Goal: Information Seeking & Learning: Check status

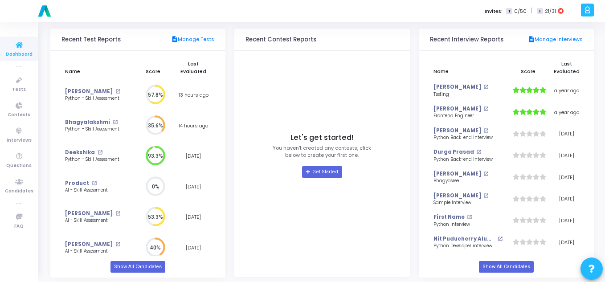
scroll to position [96, 0]
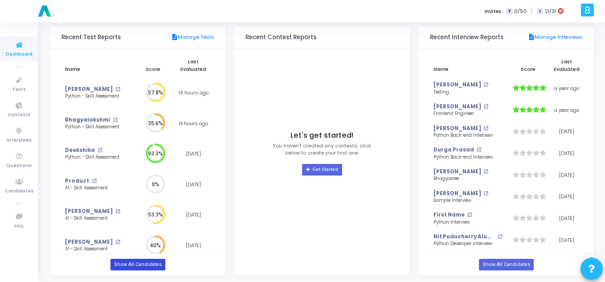
click at [128, 267] on link "Show All Candidates" at bounding box center [138, 265] width 55 height 12
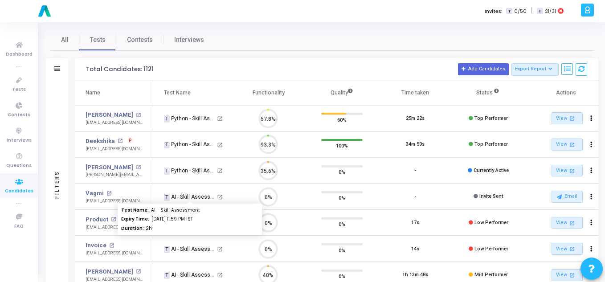
scroll to position [19, 23]
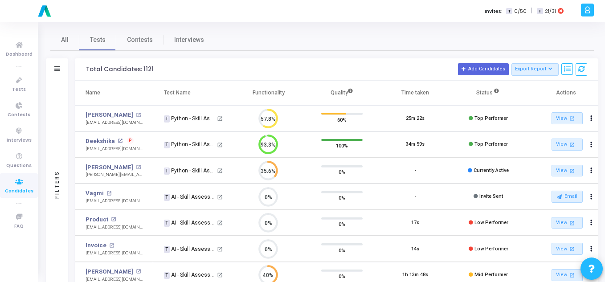
click at [61, 74] on div "Filters" at bounding box center [57, 69] width 22 height 22
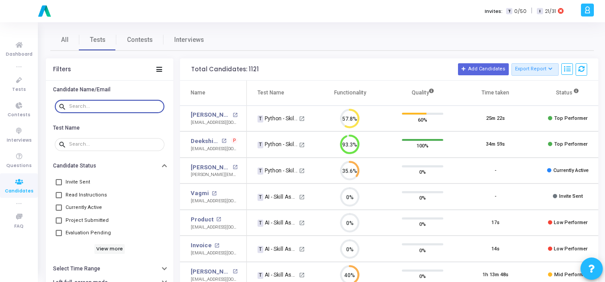
click at [83, 104] on input "text" at bounding box center [115, 106] width 92 height 5
paste input "[PERSON_NAME][EMAIL_ADDRESS][DOMAIN_NAME]"
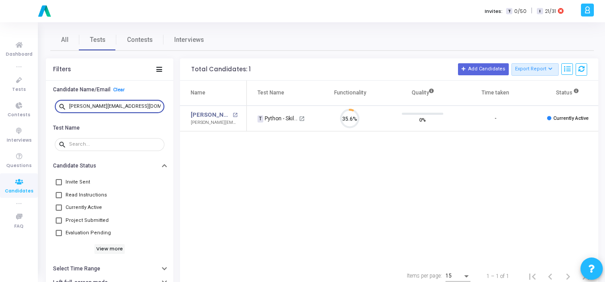
scroll to position [19, 23]
drag, startPoint x: 130, startPoint y: 105, endPoint x: 50, endPoint y: 110, distance: 80.0
click at [50, 110] on div "search [PERSON_NAME][EMAIL_ADDRESS][DOMAIN_NAME]" at bounding box center [110, 107] width 128 height 20
type input "[PERSON_NAME][EMAIL_ADDRESS][DOMAIN_NAME]"
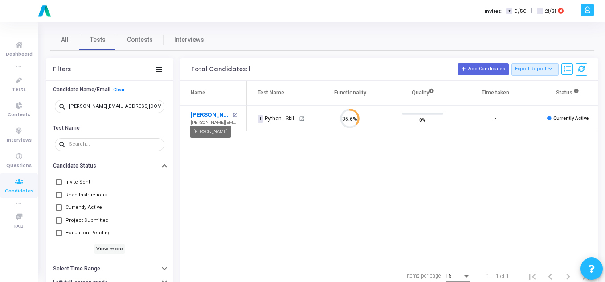
click at [202, 113] on link "[PERSON_NAME]" at bounding box center [211, 115] width 40 height 9
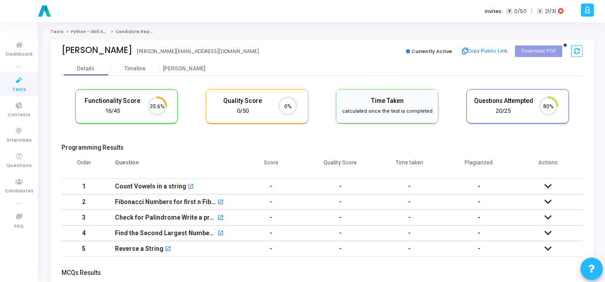
scroll to position [4, 4]
click at [138, 68] on div "Timeline" at bounding box center [134, 69] width 21 height 7
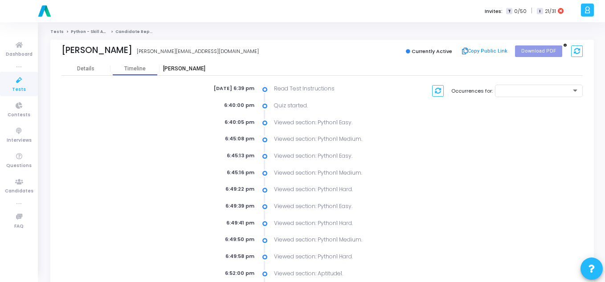
click at [186, 69] on div "[PERSON_NAME]" at bounding box center [184, 69] width 49 height 7
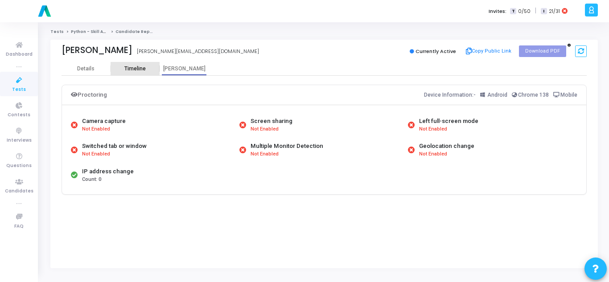
click at [136, 74] on div "Timeline" at bounding box center [135, 68] width 49 height 13
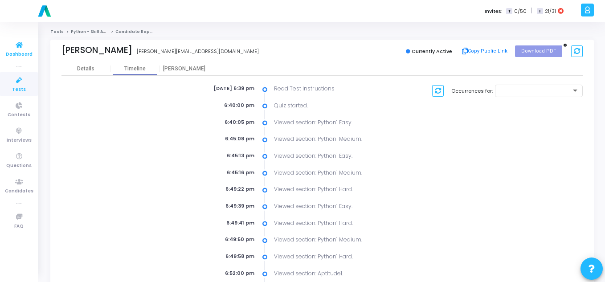
click at [19, 47] on icon at bounding box center [19, 45] width 19 height 11
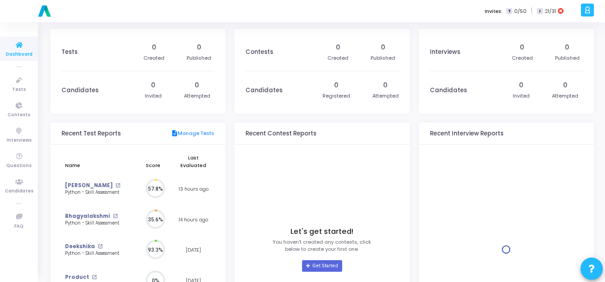
scroll to position [20, 9]
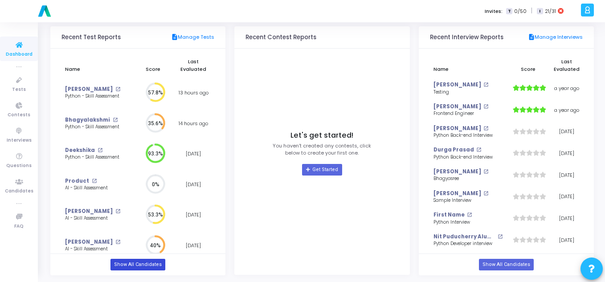
click at [132, 267] on link "Show All Candidates" at bounding box center [138, 265] width 55 height 12
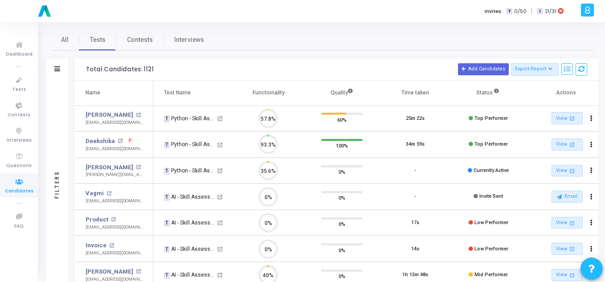
scroll to position [19, 23]
click at [56, 69] on icon at bounding box center [57, 68] width 6 height 5
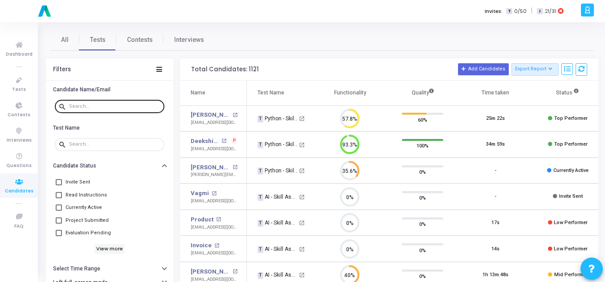
click at [114, 108] on input "text" at bounding box center [115, 106] width 92 height 5
paste input "[EMAIL_ADDRESS][DOMAIN_NAME]"
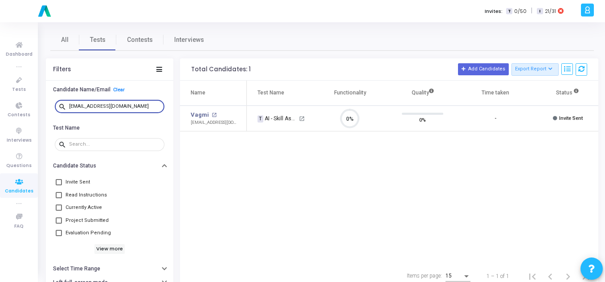
paste input "sravanthipsravanthi3"
paste input "imahisatti"
paste input "praveenachakka85"
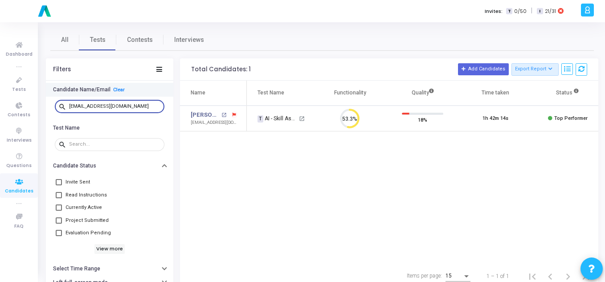
paste input "[EMAIL_ADDRESS][DOMAIN_NAME]"
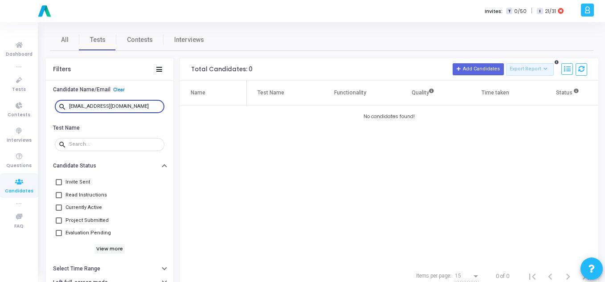
paste input "[EMAIL_ADDRESS][DOMAIN_NAME]"
click at [70, 105] on input "[EMAIL_ADDRESS][DOMAIN_NAME]" at bounding box center [115, 106] width 92 height 5
click at [141, 108] on input "[EMAIL_ADDRESS][DOMAIN_NAME]" at bounding box center [115, 106] width 92 height 5
paste input "[EMAIL_ADDRESS][DOMAIN_NAME]"
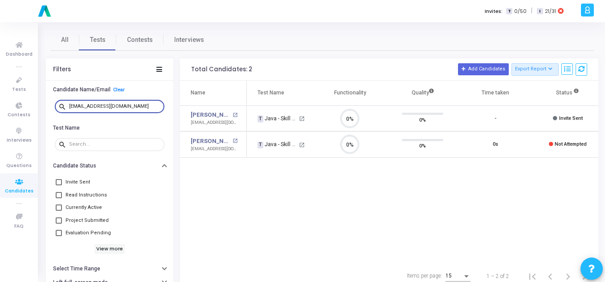
scroll to position [19, 23]
paste input "[EMAIL_ADDRESS][DOMAIN_NAME]"
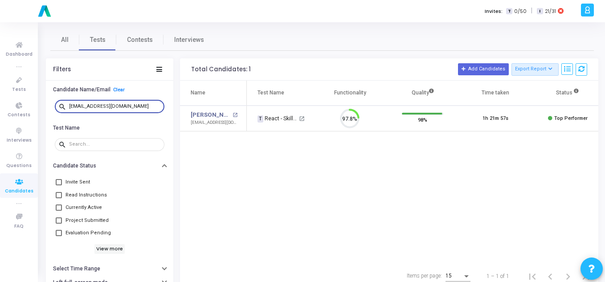
scroll to position [19, 23]
paste input "[EMAIL_ADDRESS][DOMAIN_NAME]"
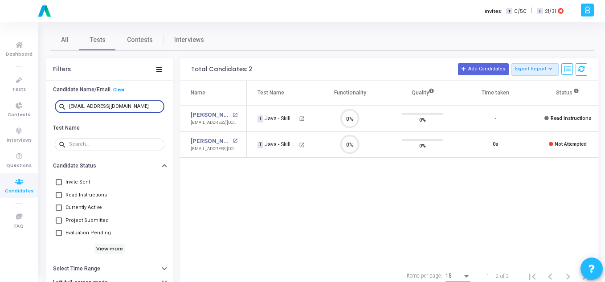
scroll to position [19, 23]
paste input "[EMAIL_ADDRESS][DOMAIN_NAME]"
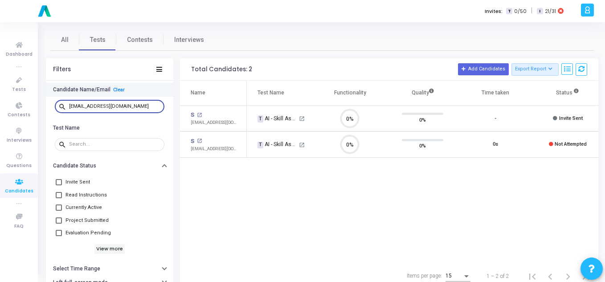
paste input "[EMAIL_ADDRESS][DOMAIN_NAME]"
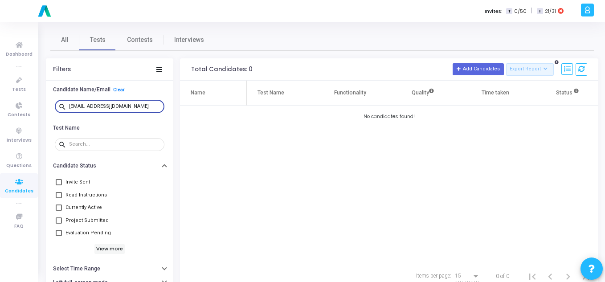
paste input "mounikab252"
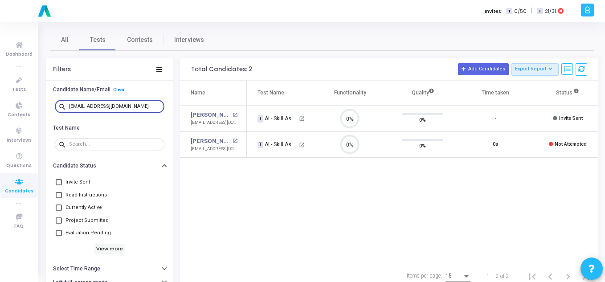
scroll to position [4, 4]
paste input "[EMAIL_ADDRESS][DOMAIN_NAME]"
paste input "sahasrapolasu32"
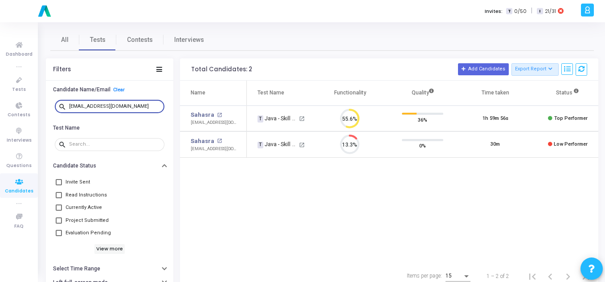
paste input "navyathota165"
type input "[EMAIL_ADDRESS][DOMAIN_NAME]"
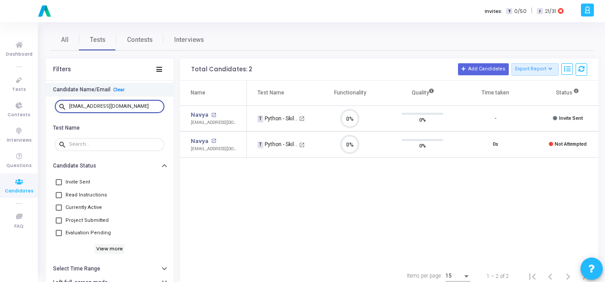
click at [115, 88] on link "Clear" at bounding box center [119, 90] width 12 height 6
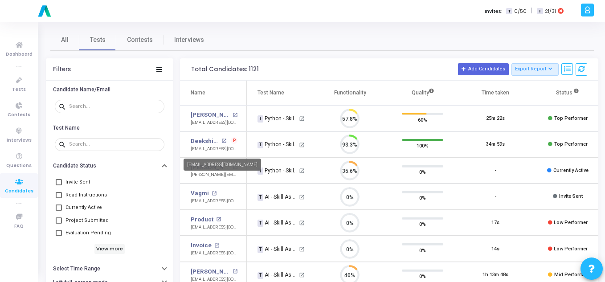
scroll to position [19, 23]
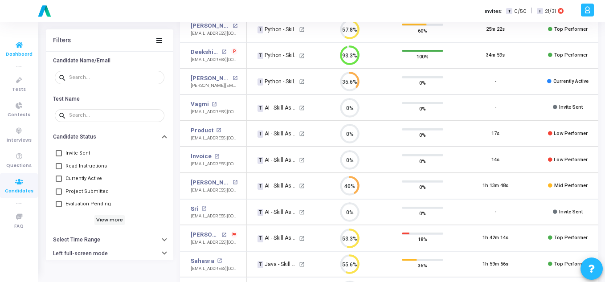
click at [10, 48] on icon at bounding box center [19, 45] width 19 height 11
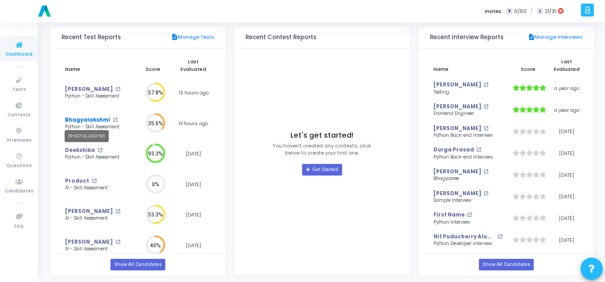
click at [81, 118] on link "Bhagyalakshmi" at bounding box center [87, 120] width 45 height 8
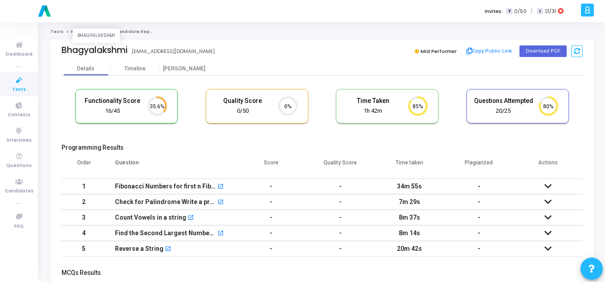
drag, startPoint x: 198, startPoint y: 54, endPoint x: 128, endPoint y: 54, distance: 70.4
click at [128, 54] on div "[PERSON_NAME] [EMAIL_ADDRESS][DOMAIN_NAME]" at bounding box center [190, 51] width 256 height 13
click at [165, 52] on div "[EMAIL_ADDRESS][DOMAIN_NAME]" at bounding box center [173, 52] width 83 height 8
drag, startPoint x: 187, startPoint y: 53, endPoint x: 178, endPoint y: 53, distance: 8.5
click at [178, 53] on div "[EMAIL_ADDRESS][DOMAIN_NAME]" at bounding box center [173, 52] width 83 height 8
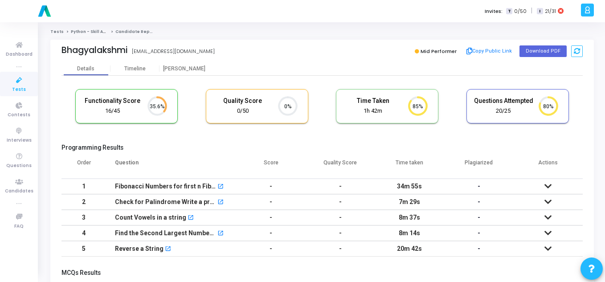
drag, startPoint x: 193, startPoint y: 53, endPoint x: 133, endPoint y: 53, distance: 60.6
click at [133, 53] on div "Bhagyalakshmi [EMAIL_ADDRESS][DOMAIN_NAME] [EMAIL_ADDRESS][DOMAIN_NAME]" at bounding box center [190, 51] width 256 height 13
copy div "[EMAIL_ADDRESS][DOMAIN_NAME]"
click at [16, 46] on icon at bounding box center [19, 45] width 19 height 11
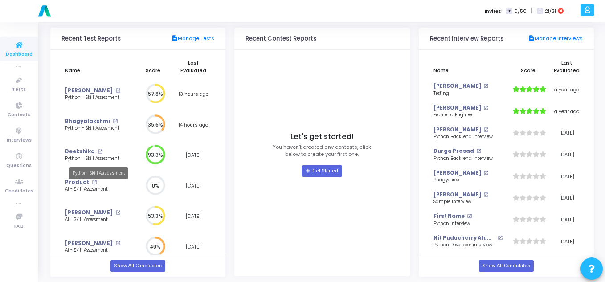
scroll to position [96, 0]
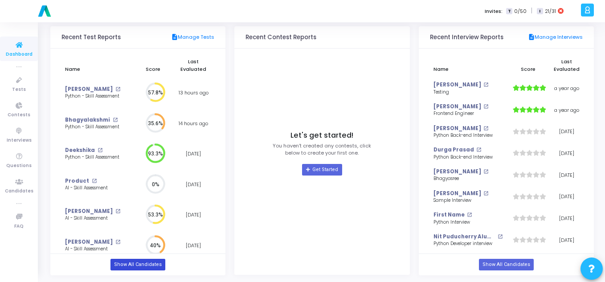
click at [120, 262] on link "Show All Candidates" at bounding box center [138, 265] width 55 height 12
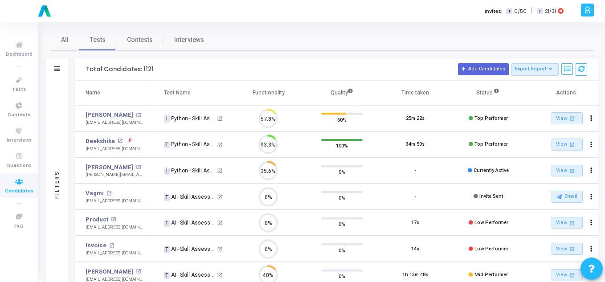
scroll to position [19, 23]
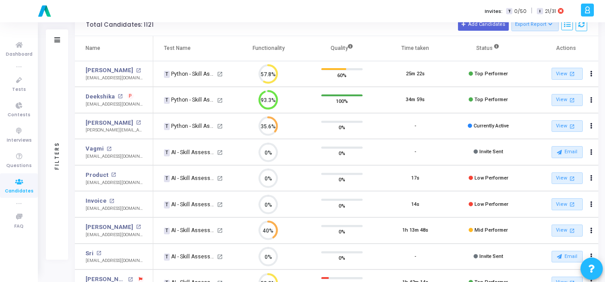
drag, startPoint x: 83, startPoint y: 105, endPoint x: 143, endPoint y: 105, distance: 59.3
click at [143, 105] on td "Deekshika open_in_new P [EMAIL_ADDRESS][DOMAIN_NAME]" at bounding box center [114, 100] width 78 height 26
copy div "[EMAIL_ADDRESS][DOMAIN_NAME]"
click at [98, 95] on link "Deekshika" at bounding box center [100, 96] width 29 height 9
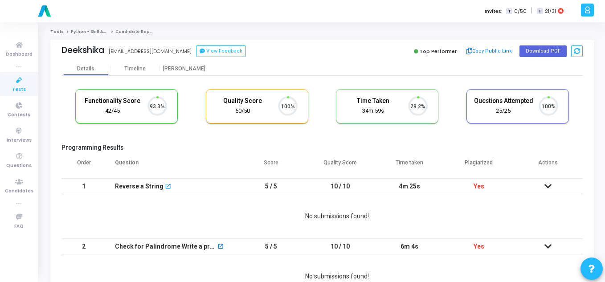
scroll to position [19, 23]
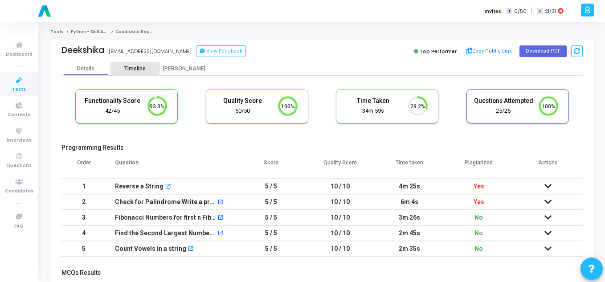
click at [135, 65] on div "Timeline" at bounding box center [135, 68] width 49 height 13
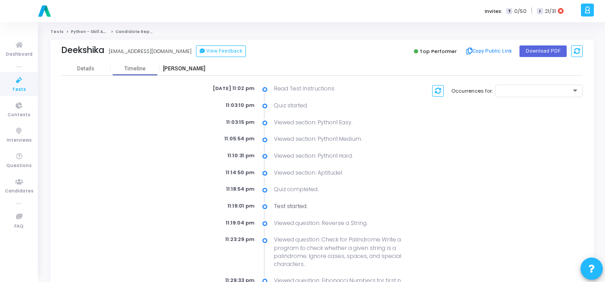
click at [184, 69] on div "[PERSON_NAME]" at bounding box center [184, 69] width 49 height 7
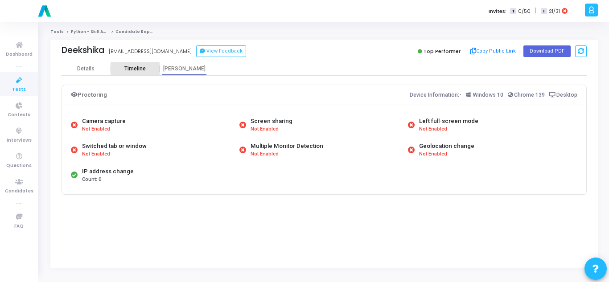
click at [144, 69] on div "Timeline" at bounding box center [134, 69] width 21 height 7
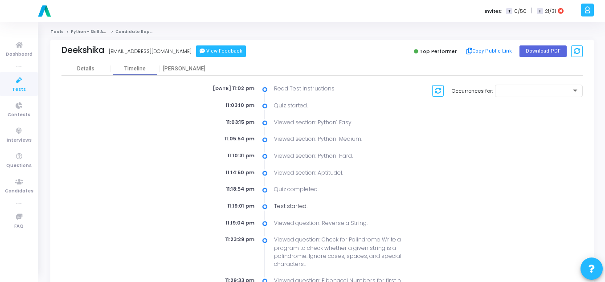
click at [210, 46] on button "View Feedback" at bounding box center [221, 51] width 50 height 12
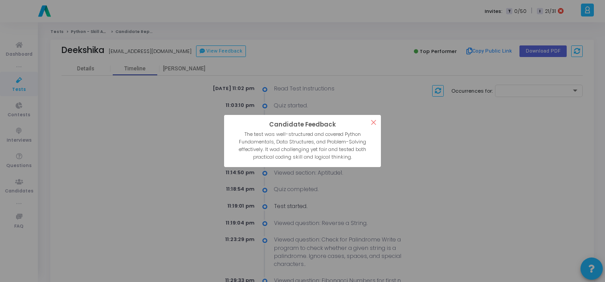
click at [370, 121] on button "×" at bounding box center [373, 122] width 15 height 15
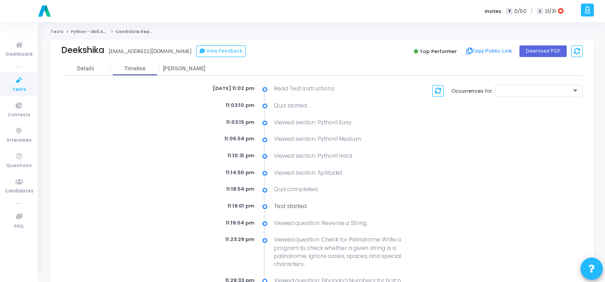
click at [24, 80] on icon at bounding box center [19, 80] width 19 height 11
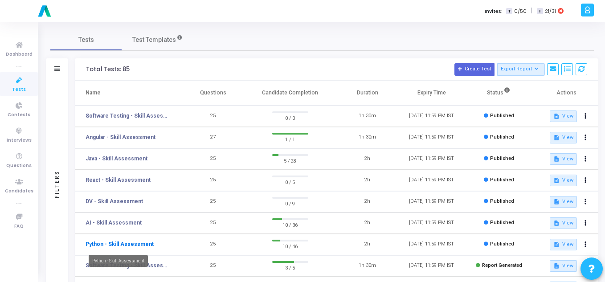
click at [139, 246] on link "Python - Skill Assessment" at bounding box center [120, 244] width 68 height 8
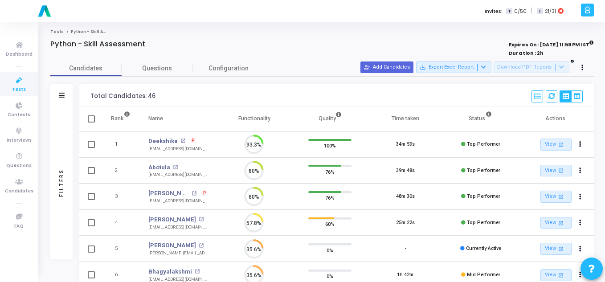
scroll to position [19, 23]
click at [161, 167] on link "Abotula" at bounding box center [159, 167] width 22 height 9
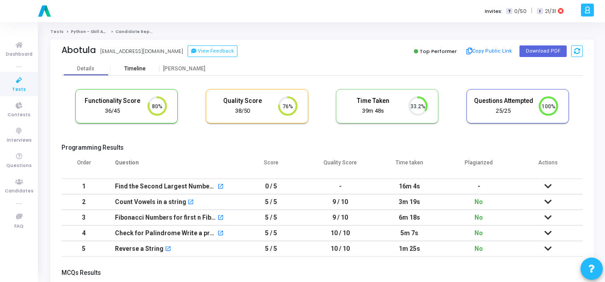
click at [141, 65] on div "Timeline" at bounding box center [135, 68] width 49 height 13
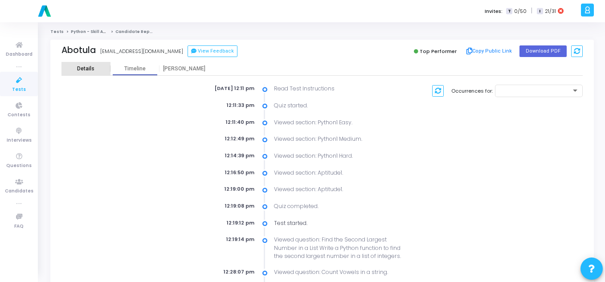
click at [88, 68] on div "Details" at bounding box center [85, 69] width 17 height 7
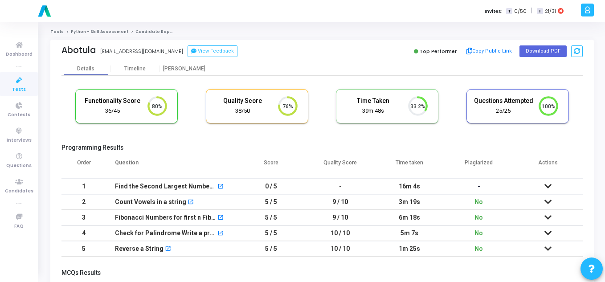
click at [97, 33] on link "Python - Skill Assessment" at bounding box center [100, 31] width 58 height 5
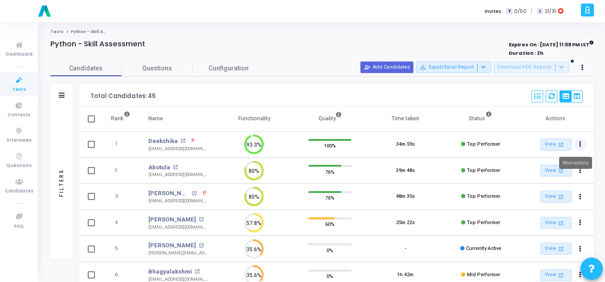
click at [577, 145] on button "Actions" at bounding box center [581, 145] width 12 height 12
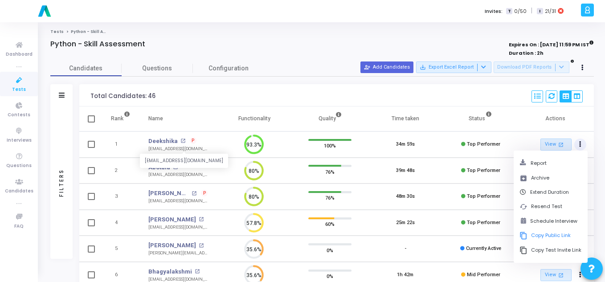
drag, startPoint x: 201, startPoint y: 149, endPoint x: 150, endPoint y: 147, distance: 51.3
click at [150, 147] on div "[EMAIL_ADDRESS][DOMAIN_NAME]" at bounding box center [177, 149] width 59 height 7
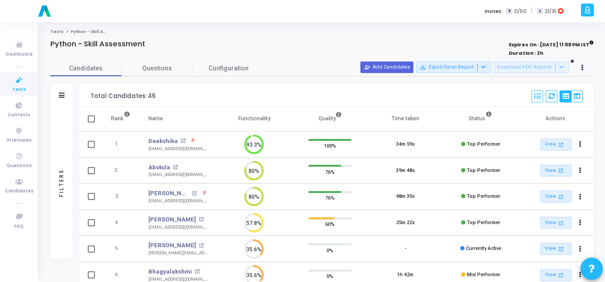
click at [175, 147] on div "[EMAIL_ADDRESS][DOMAIN_NAME]" at bounding box center [177, 149] width 59 height 7
drag, startPoint x: 207, startPoint y: 149, endPoint x: 147, endPoint y: 149, distance: 60.2
click at [147, 149] on td "Deekshika open_in_new P [EMAIL_ADDRESS][DOMAIN_NAME]" at bounding box center [178, 145] width 77 height 26
copy div "[EMAIL_ADDRESS][DOMAIN_NAME]"
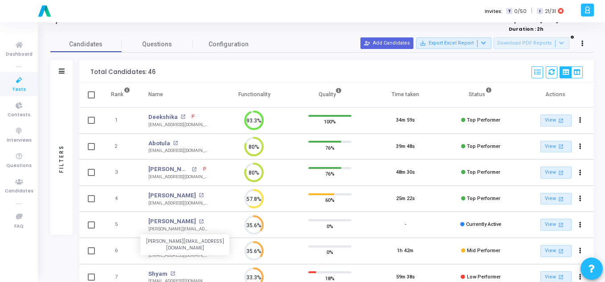
scroll to position [45, 0]
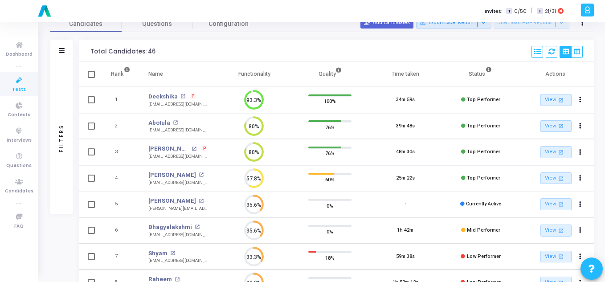
drag, startPoint x: 202, startPoint y: 236, endPoint x: 148, endPoint y: 236, distance: 54.4
click at [148, 236] on td "Bhagyalakshmi open_in_new [EMAIL_ADDRESS][DOMAIN_NAME] [EMAIL_ADDRESS][DOMAIN_N…" at bounding box center [178, 231] width 77 height 26
copy div "[EMAIL_ADDRESS][DOMAIN_NAME]"
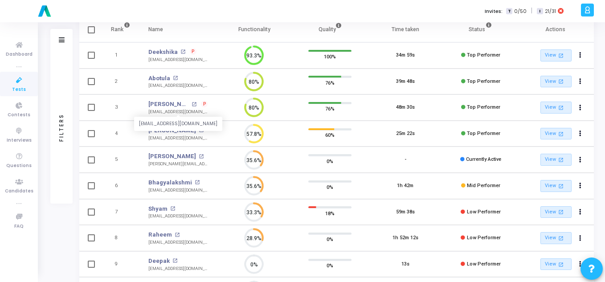
scroll to position [0, 0]
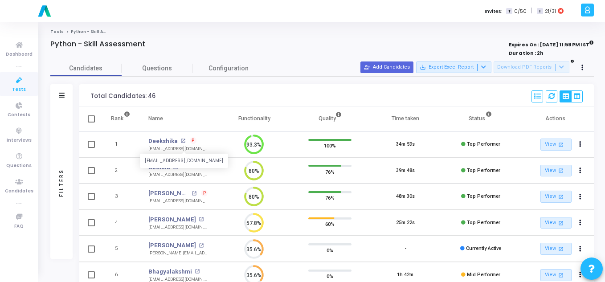
click at [189, 148] on div "[EMAIL_ADDRESS][DOMAIN_NAME]" at bounding box center [177, 149] width 59 height 7
drag, startPoint x: 147, startPoint y: 149, endPoint x: 206, endPoint y: 148, distance: 58.4
click at [206, 148] on td "Deekshika open_in_new P [EMAIL_ADDRESS][DOMAIN_NAME]" at bounding box center [178, 145] width 77 height 26
copy div "[EMAIL_ADDRESS][DOMAIN_NAME]"
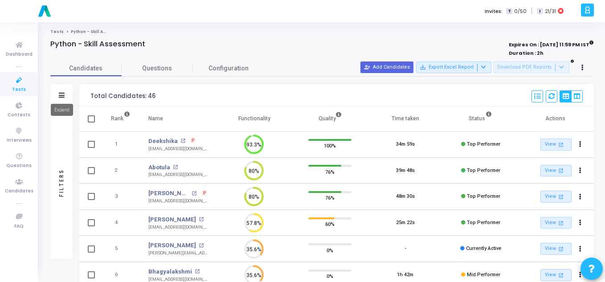
click at [60, 94] on icon at bounding box center [62, 95] width 6 height 5
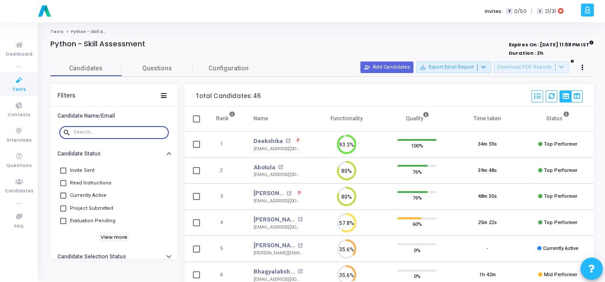
click at [78, 131] on input "text" at bounding box center [120, 132] width 92 height 5
paste input "[EMAIL_ADDRESS][DOMAIN_NAME]"
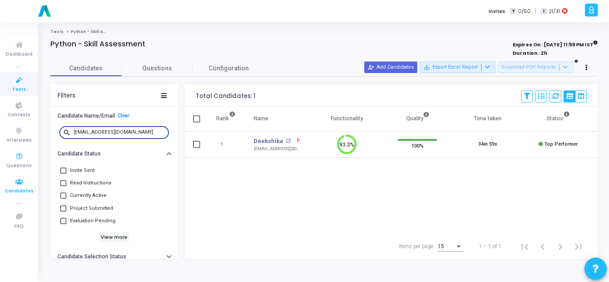
type input "[EMAIL_ADDRESS][DOMAIN_NAME]"
click at [14, 183] on icon at bounding box center [19, 182] width 19 height 11
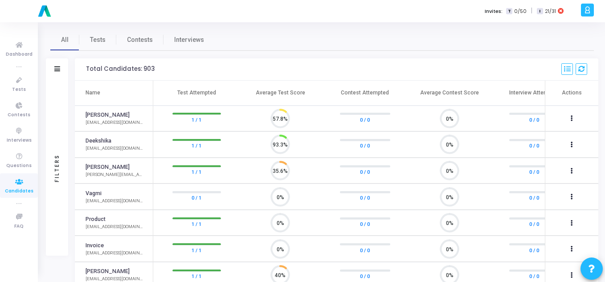
scroll to position [19, 23]
click at [571, 145] on button at bounding box center [572, 145] width 12 height 12
click at [54, 68] on div at bounding box center [302, 141] width 605 height 282
click at [55, 68] on icon at bounding box center [57, 68] width 6 height 5
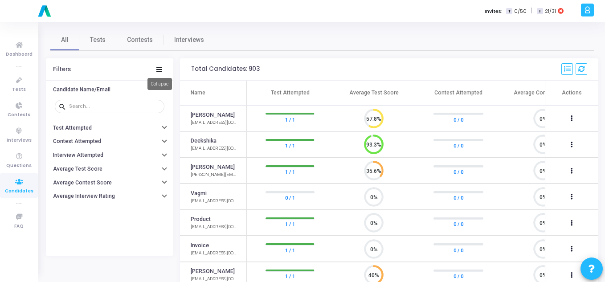
click at [158, 71] on icon at bounding box center [159, 69] width 6 height 5
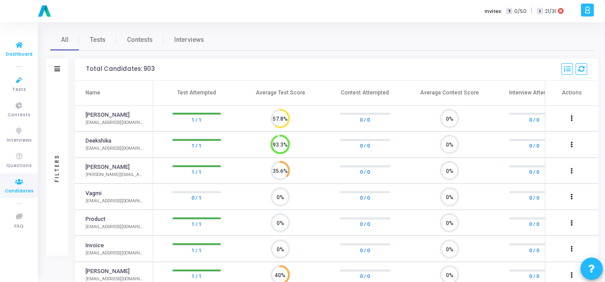
click at [12, 47] on icon at bounding box center [19, 45] width 19 height 11
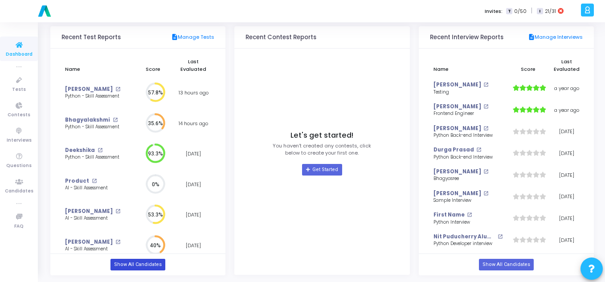
click at [131, 266] on link "Show All Candidates" at bounding box center [138, 265] width 55 height 12
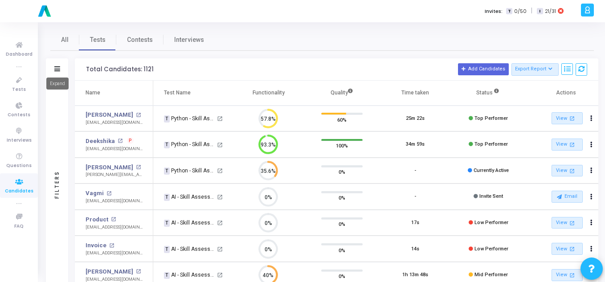
click at [58, 71] on mat-tooltip-component "Expand" at bounding box center [57, 83] width 35 height 25
click at [55, 67] on icon at bounding box center [57, 68] width 6 height 5
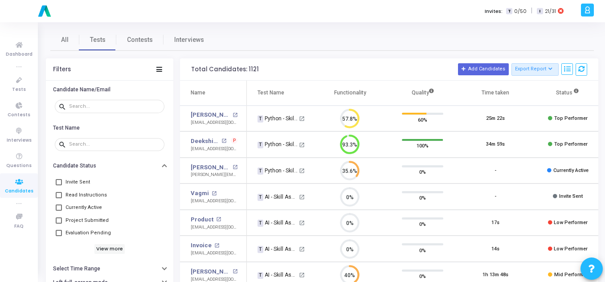
click at [88, 182] on span "Invite Sent" at bounding box center [78, 182] width 25 height 11
click at [59, 185] on input "Invite Sent" at bounding box center [58, 185] width 0 height 0
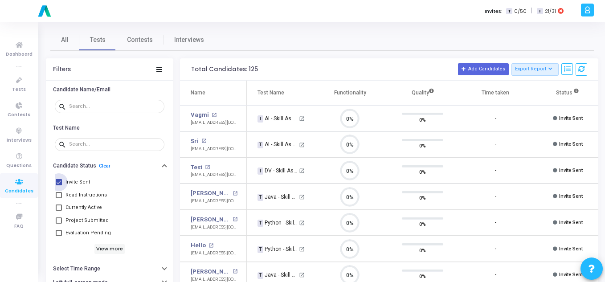
click at [87, 182] on span "Invite Sent" at bounding box center [78, 182] width 25 height 11
click at [59, 185] on input "Invite Sent" at bounding box center [58, 185] width 0 height 0
checkbox input "false"
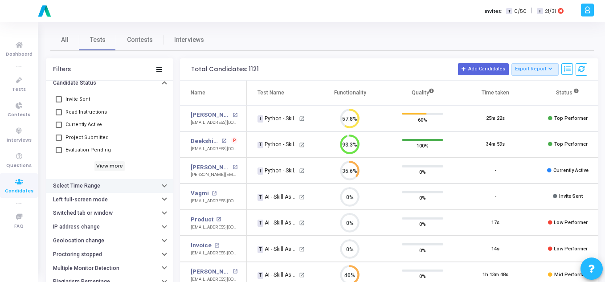
click at [101, 185] on button "Select Time Range" at bounding box center [110, 186] width 128 height 14
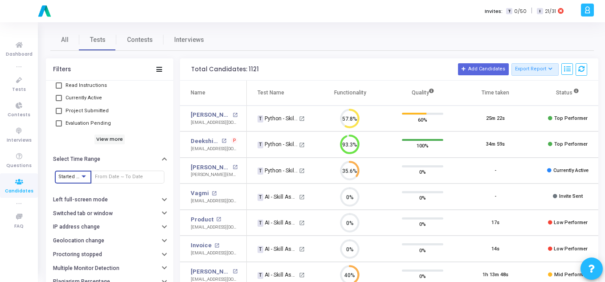
click at [82, 177] on div at bounding box center [84, 176] width 4 height 2
click at [63, 188] on span "Invited At" at bounding box center [76, 192] width 37 height 15
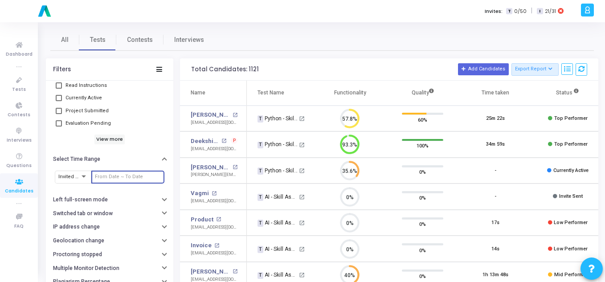
click at [109, 176] on input "text" at bounding box center [128, 176] width 66 height 5
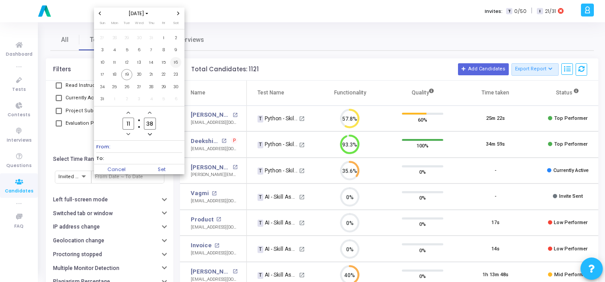
click at [177, 59] on span "16" at bounding box center [175, 62] width 11 height 11
click at [128, 123] on input "11" at bounding box center [129, 124] width 12 height 12
type input "1"
type input "00"
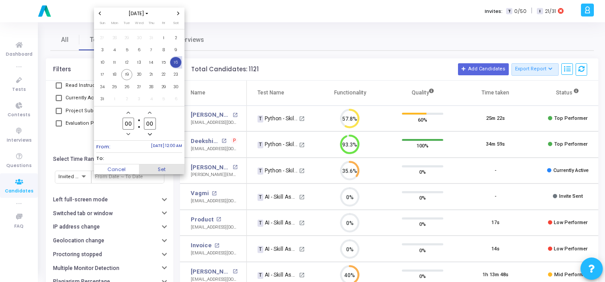
click at [153, 172] on span "Set" at bounding box center [161, 170] width 45 height 10
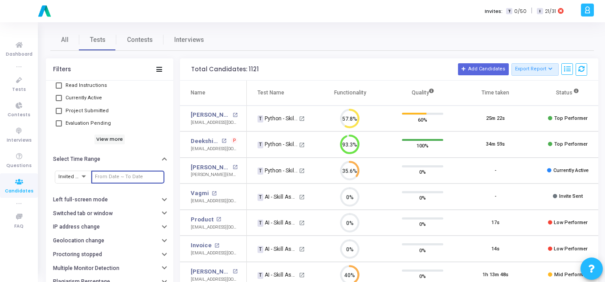
click at [108, 177] on input "text" at bounding box center [128, 176] width 66 height 5
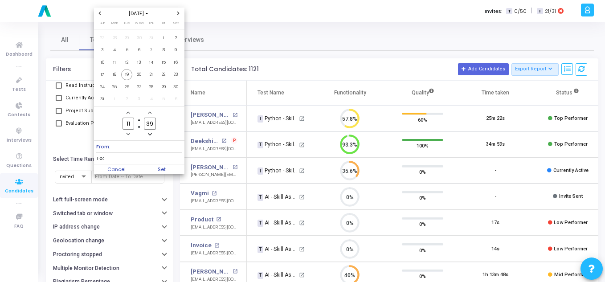
click at [130, 123] on input "11" at bounding box center [129, 124] width 12 height 12
click at [173, 60] on span "16" at bounding box center [175, 62] width 11 height 11
click at [132, 123] on input "11" at bounding box center [129, 124] width 12 height 12
type input "1"
type input "00"
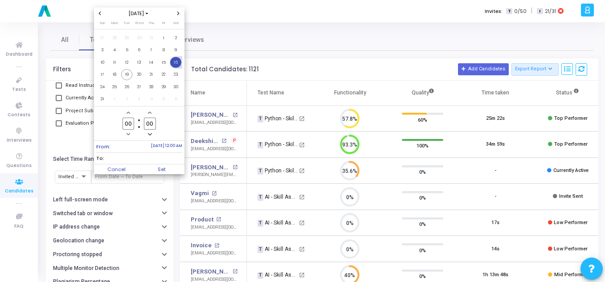
type input "00"
click at [147, 161] on span "To:" at bounding box center [139, 158] width 86 height 11
click at [107, 156] on span "To:" at bounding box center [139, 158] width 86 height 11
click at [102, 75] on span "17" at bounding box center [102, 74] width 11 height 11
click at [160, 170] on span "Set" at bounding box center [161, 170] width 45 height 10
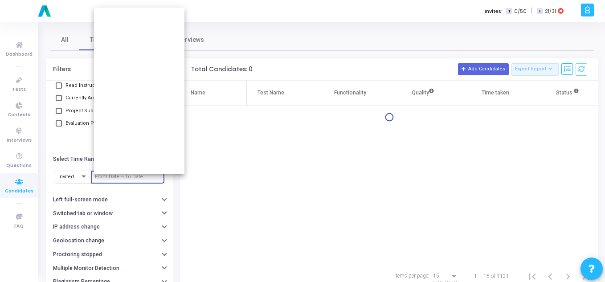
type input "[DATE] 12:00 AM - [DATE] 12:00 AM"
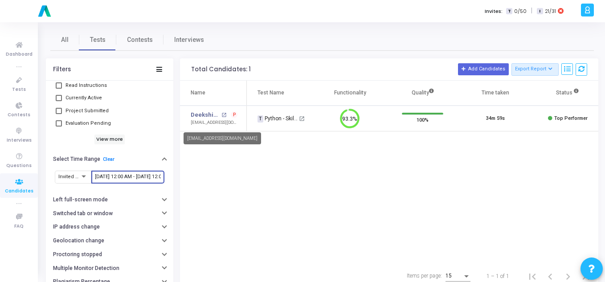
click at [207, 123] on div "[EMAIL_ADDRESS][DOMAIN_NAME]" at bounding box center [214, 122] width 47 height 7
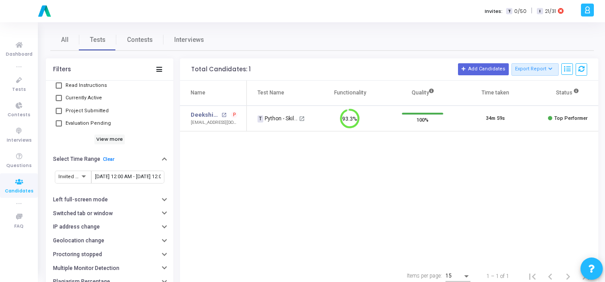
click at [207, 123] on div "[EMAIL_ADDRESS][DOMAIN_NAME]" at bounding box center [214, 122] width 47 height 7
click at [239, 124] on td "Deekshika open_in_new P [EMAIL_ADDRESS][DOMAIN_NAME]" at bounding box center [213, 119] width 67 height 26
drag, startPoint x: 189, startPoint y: 123, endPoint x: 249, endPoint y: 123, distance: 60.6
click at [249, 123] on tr "Deekshika open_in_new P [EMAIL_ADDRESS][DOMAIN_NAME] T Python - Skill Assessmen…" at bounding box center [403, 119] width 446 height 26
copy div "[EMAIL_ADDRESS][DOMAIN_NAME]"
